Goal: Task Accomplishment & Management: Use online tool/utility

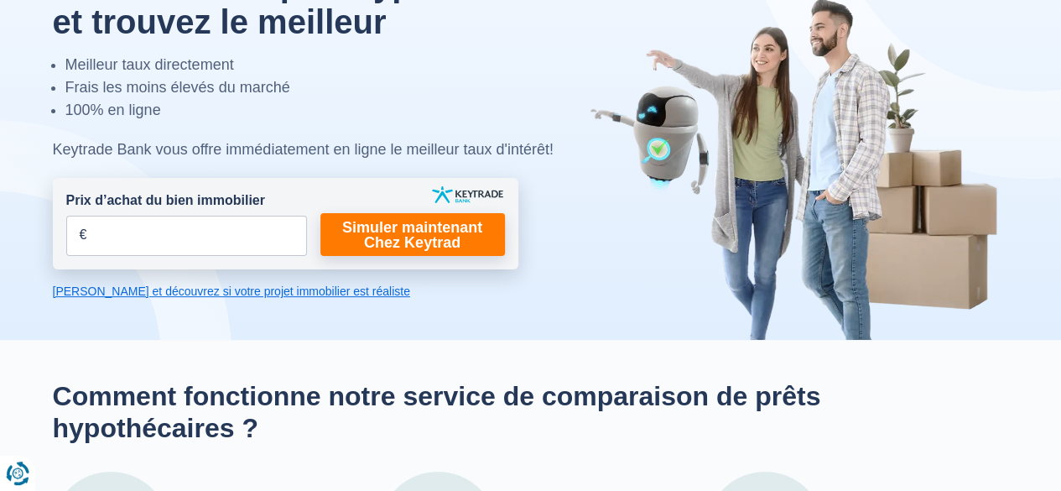
scroll to position [168, 0]
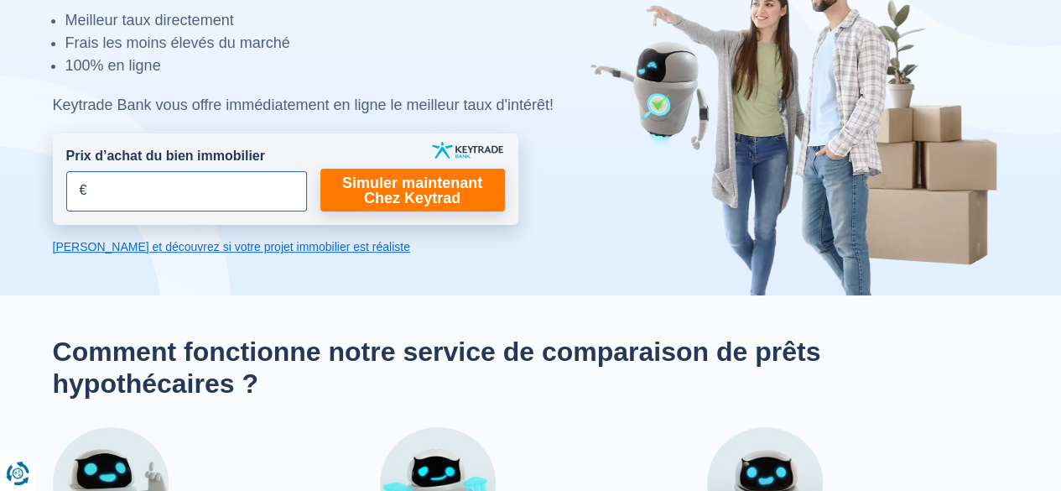
click at [121, 185] on input "Prix d’achat du bien immobilier" at bounding box center [186, 191] width 241 height 40
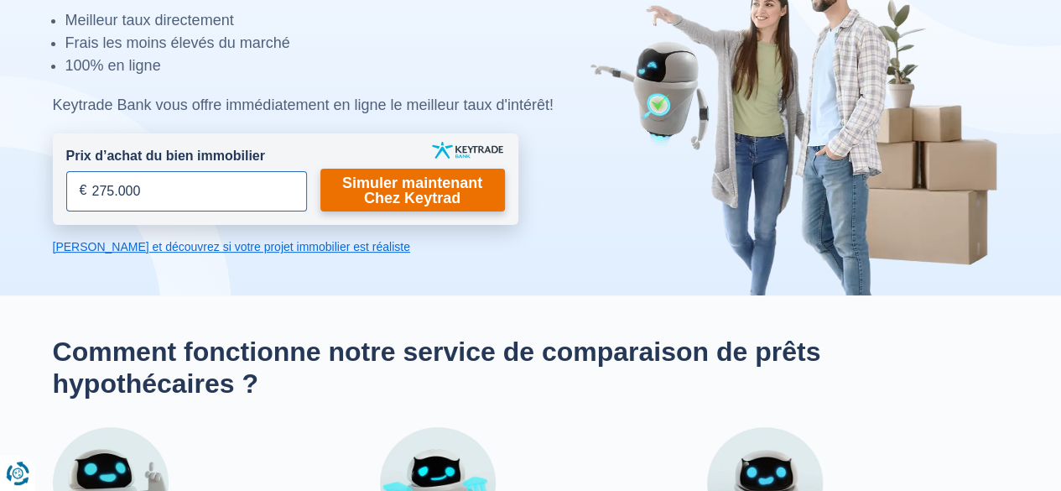
type input "275.000"
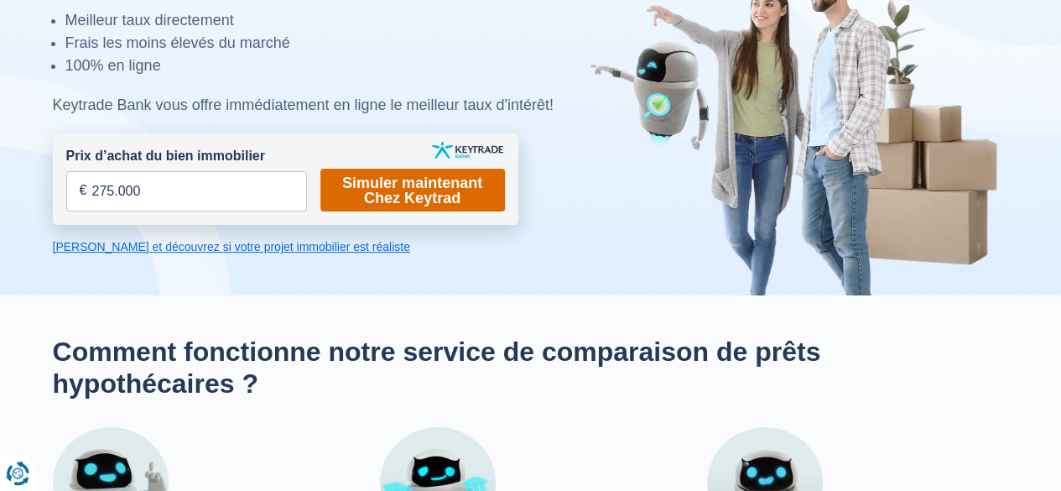
click at [398, 195] on link "Simuler maintenant Chez Keytrad" at bounding box center [412, 190] width 185 height 43
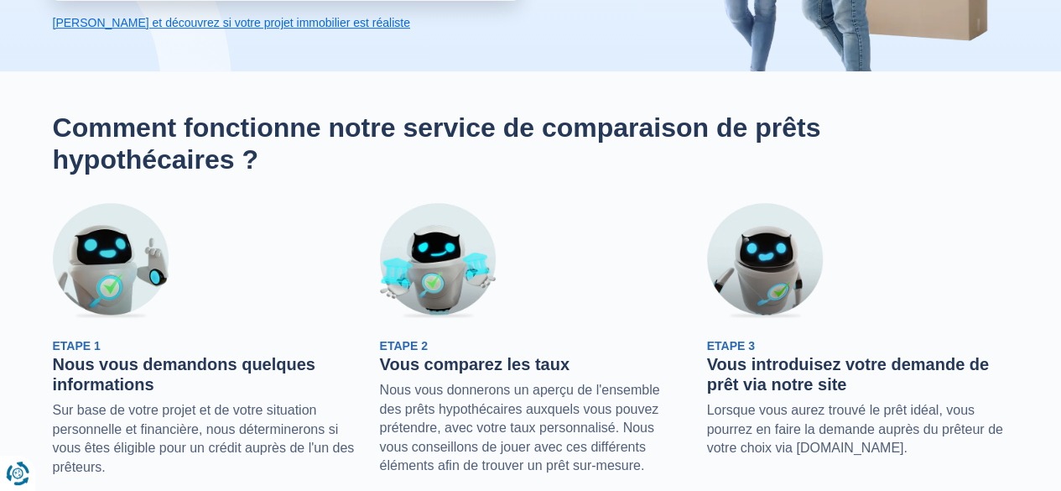
scroll to position [168, 0]
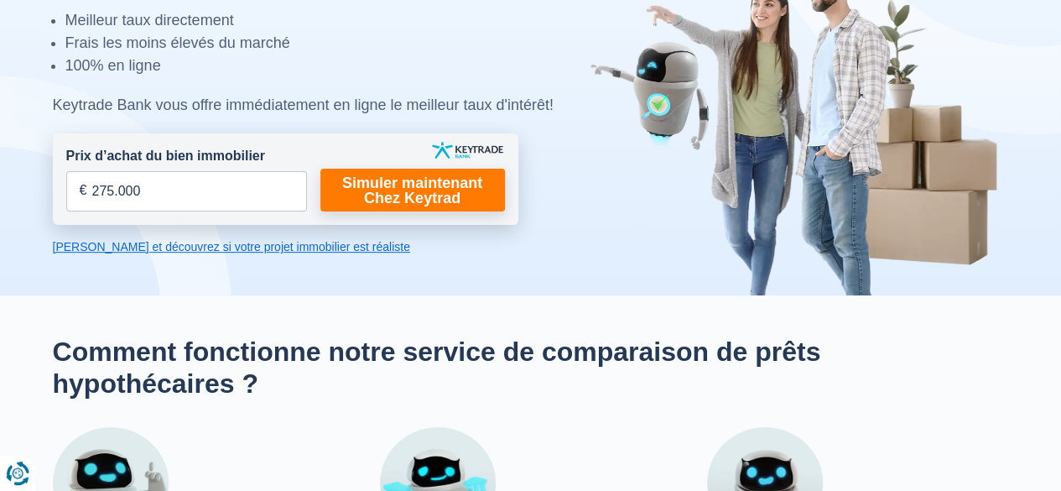
click at [247, 249] on link "[PERSON_NAME] et découvrez si votre projet immobilier est réaliste" at bounding box center [286, 246] width 466 height 17
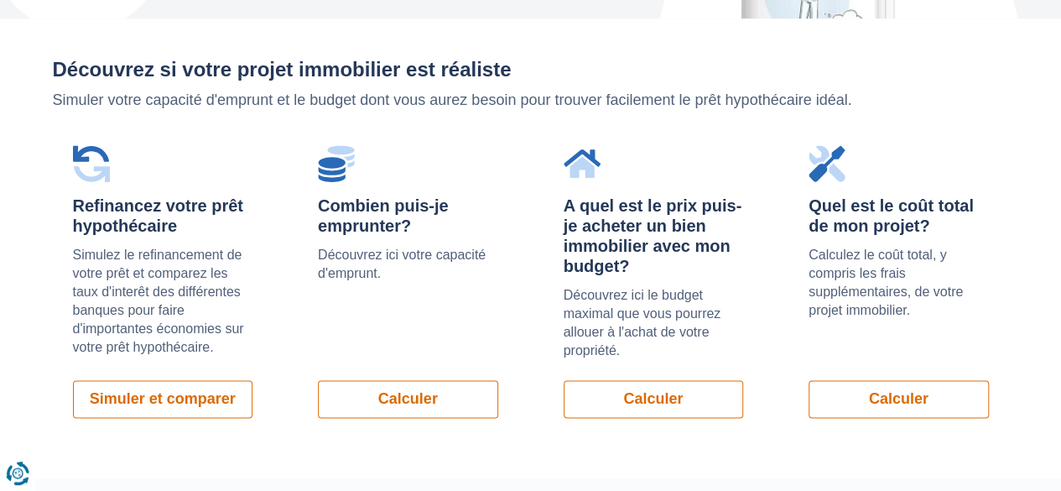
scroll to position [1190, 0]
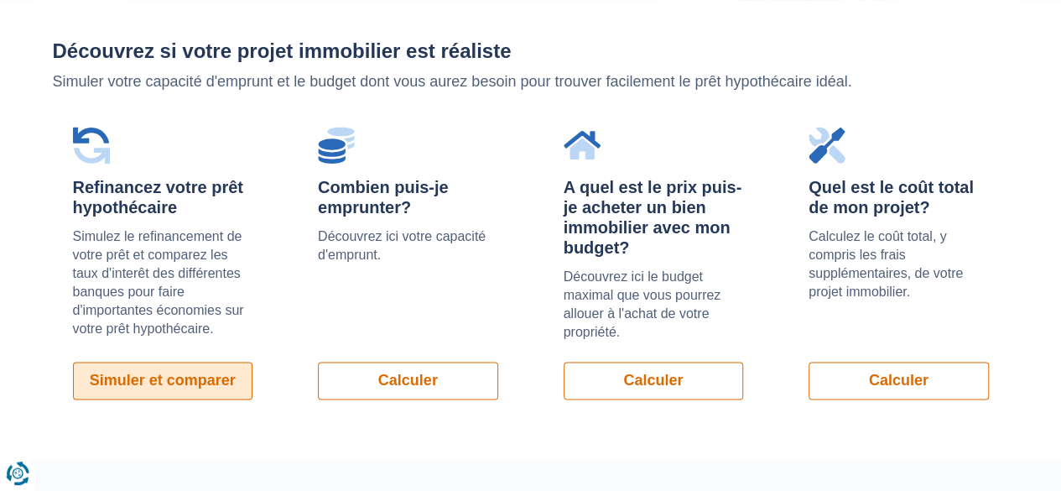
click at [194, 386] on link "Simuler et comparer" at bounding box center [163, 381] width 180 height 38
